Goal: Navigation & Orientation: Find specific page/section

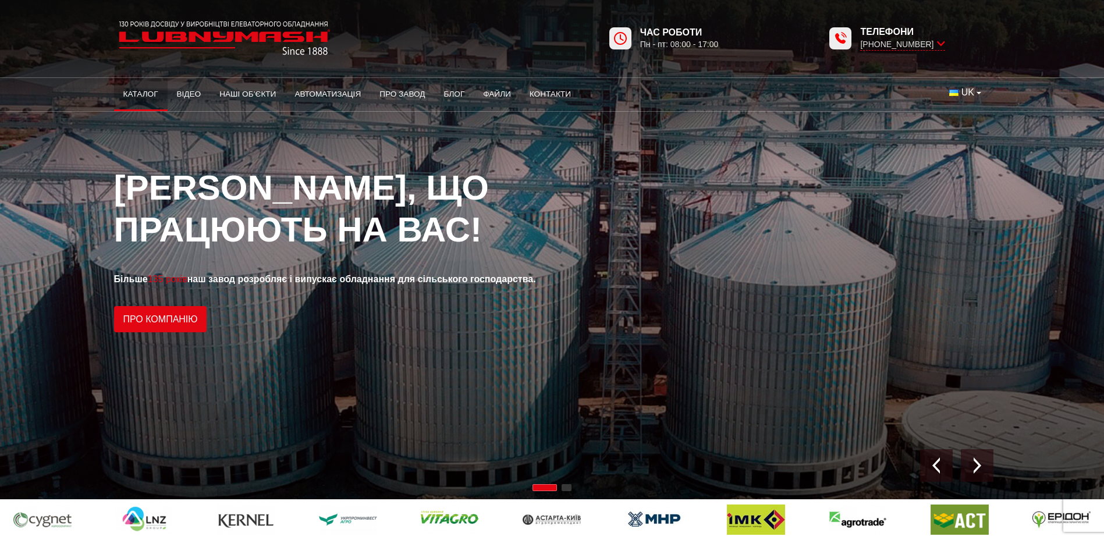
click at [147, 93] on link "Каталог" at bounding box center [141, 94] width 54 height 26
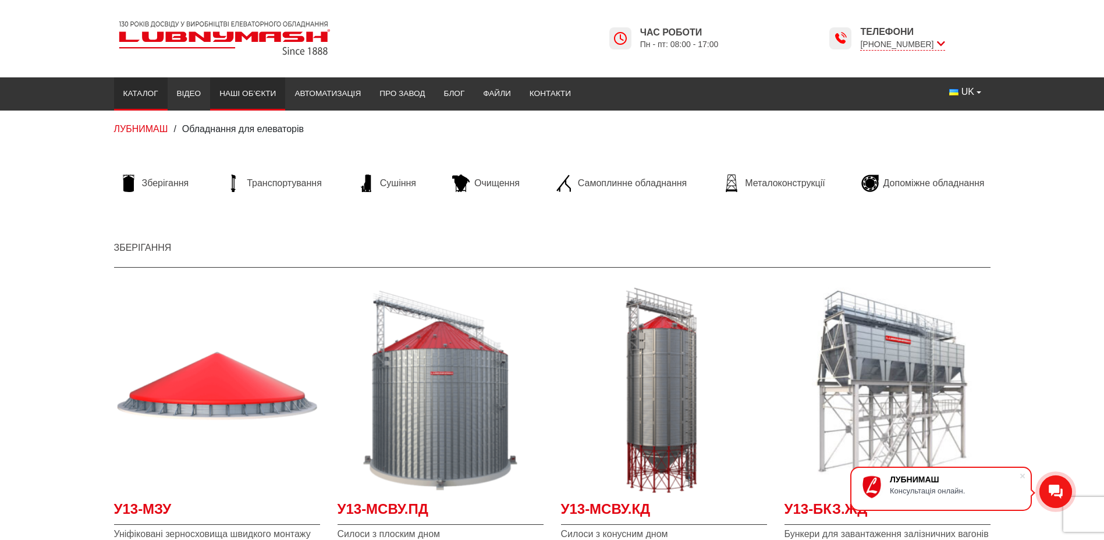
click at [224, 90] on link "Наші об’єкти" at bounding box center [247, 94] width 75 height 26
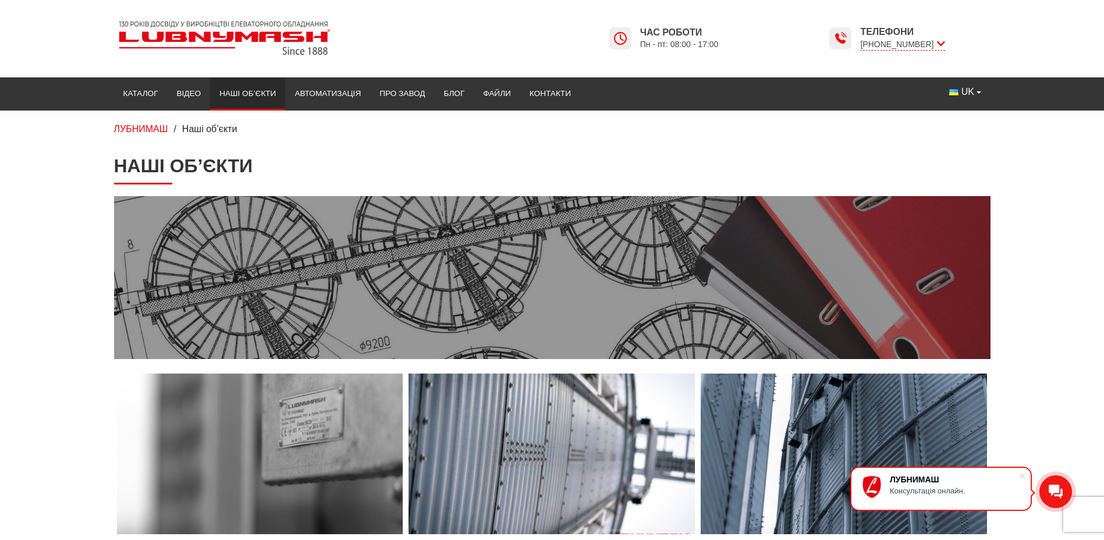
scroll to position [291, 0]
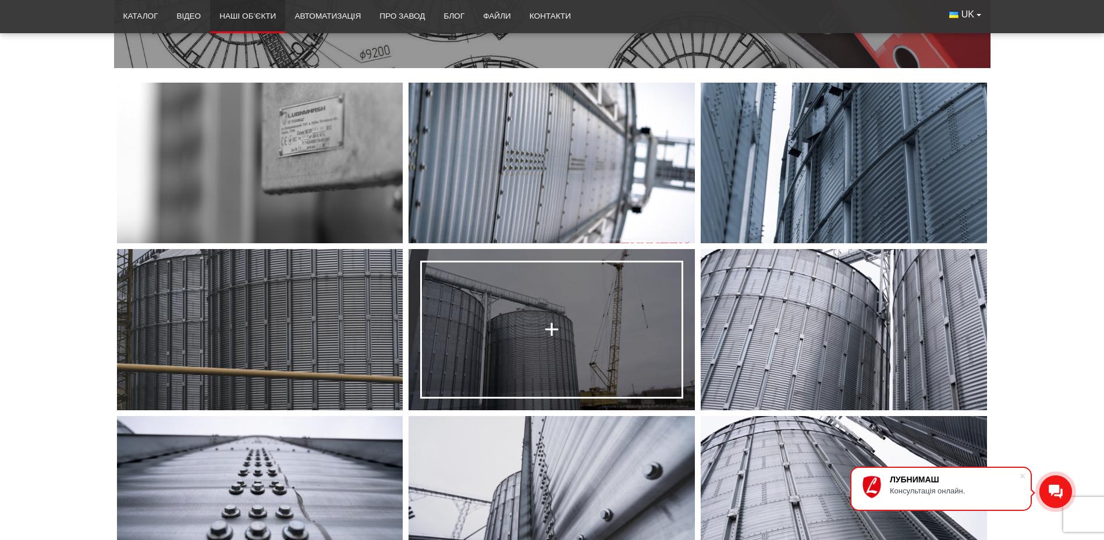
click at [604, 362] on link at bounding box center [552, 329] width 286 height 161
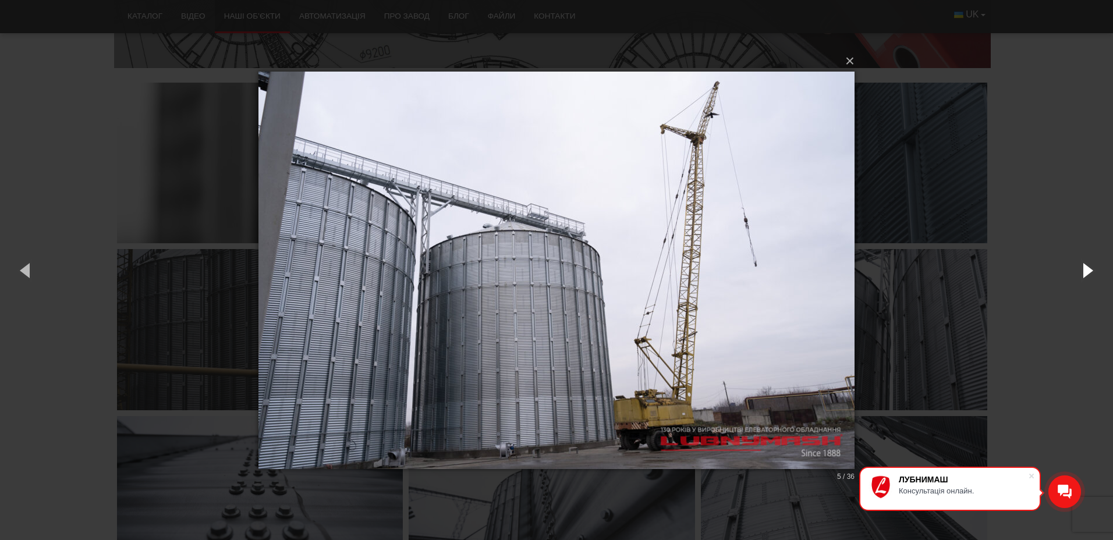
click at [1086, 268] on button "button" at bounding box center [1086, 270] width 52 height 64
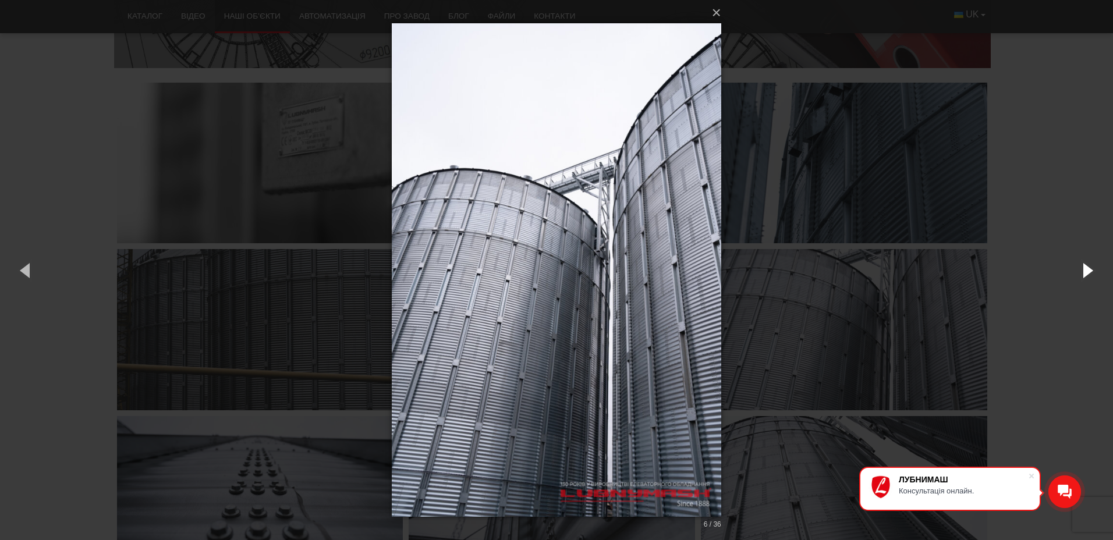
click at [1086, 268] on button "button" at bounding box center [1086, 270] width 52 height 64
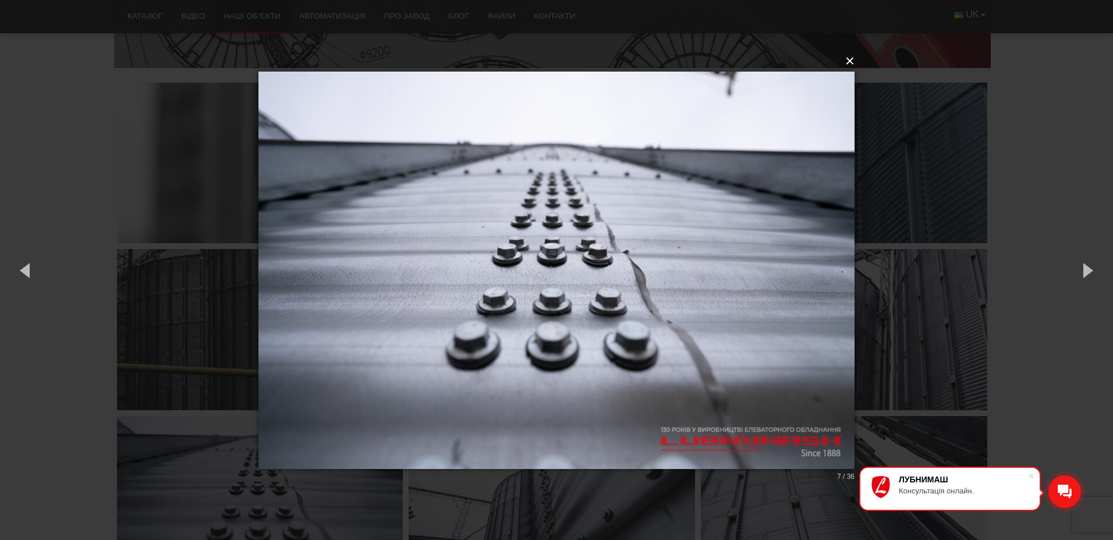
click at [851, 62] on button "×" at bounding box center [560, 61] width 596 height 26
